Goal: Information Seeking & Learning: Learn about a topic

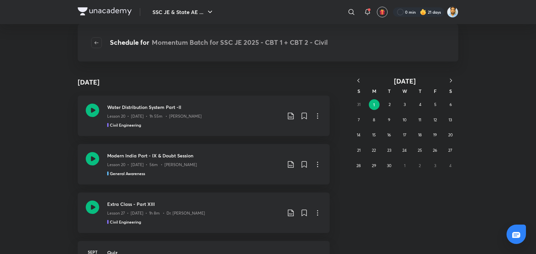
click at [359, 82] on icon "button" at bounding box center [358, 81] width 2 height 4
click at [376, 153] on button "18" at bounding box center [373, 150] width 11 height 11
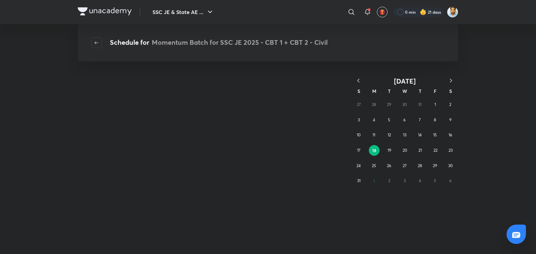
click at [492, 134] on div "August 2025 S M T W T F S 27 28 29 30 31 1 2 3 4 5 6 7 8 9 10 11 12 13 14 15 16…" at bounding box center [268, 164] width 536 height 179
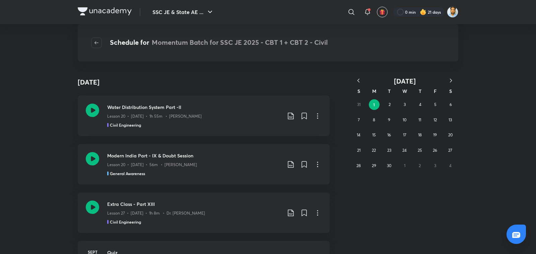
click at [357, 79] on icon "button" at bounding box center [358, 80] width 7 height 7
click at [374, 152] on abbr "18" at bounding box center [374, 150] width 4 height 5
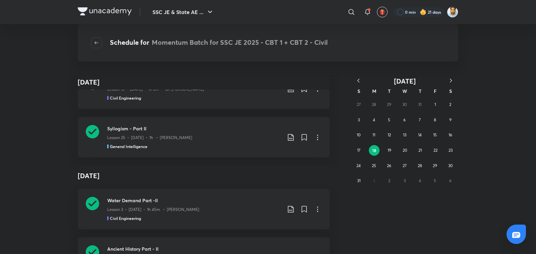
scroll to position [2492, 0]
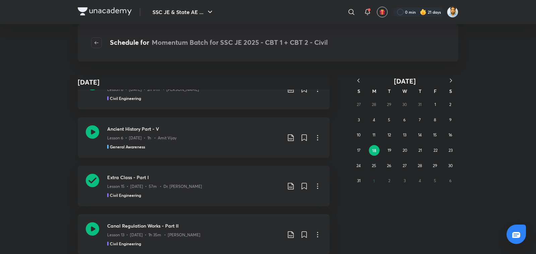
click at [170, 129] on h3 "Ancient History Part - V" at bounding box center [194, 129] width 174 height 7
